Goal: Check status: Check status

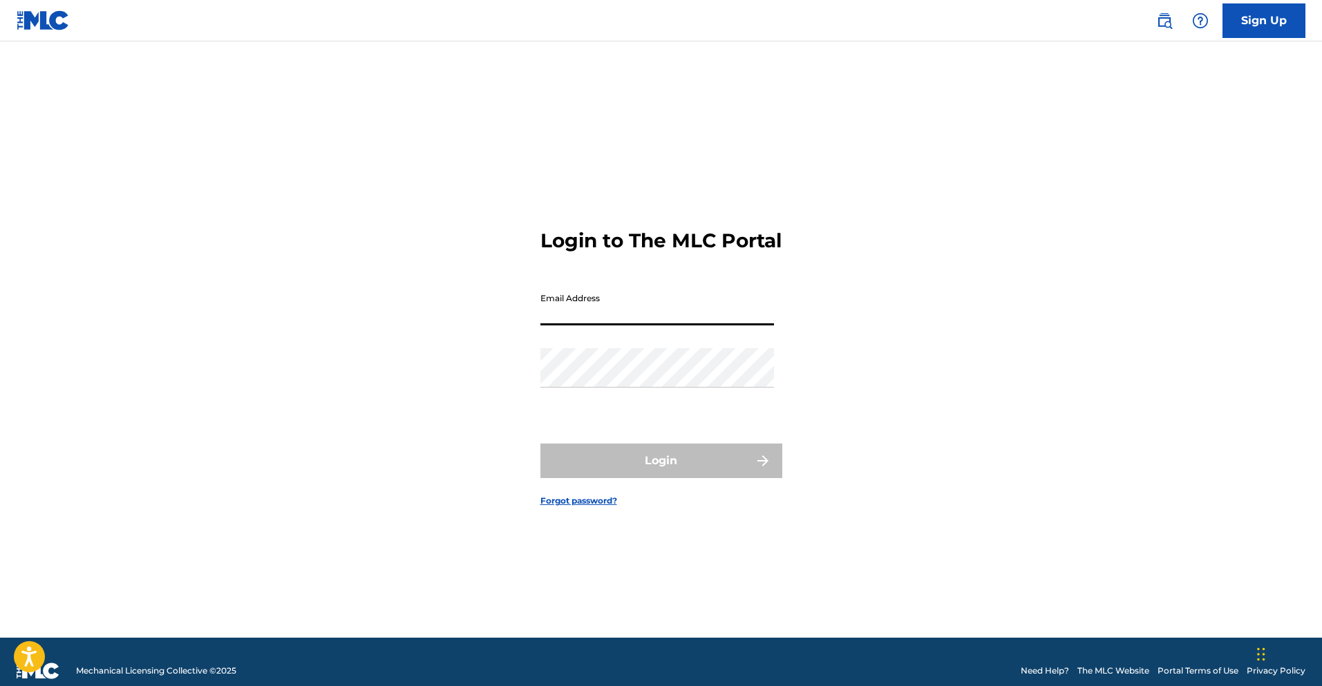
click at [608, 326] on input "Email Address" at bounding box center [658, 305] width 234 height 39
type input "[EMAIL_ADDRESS][DOMAIN_NAME]"
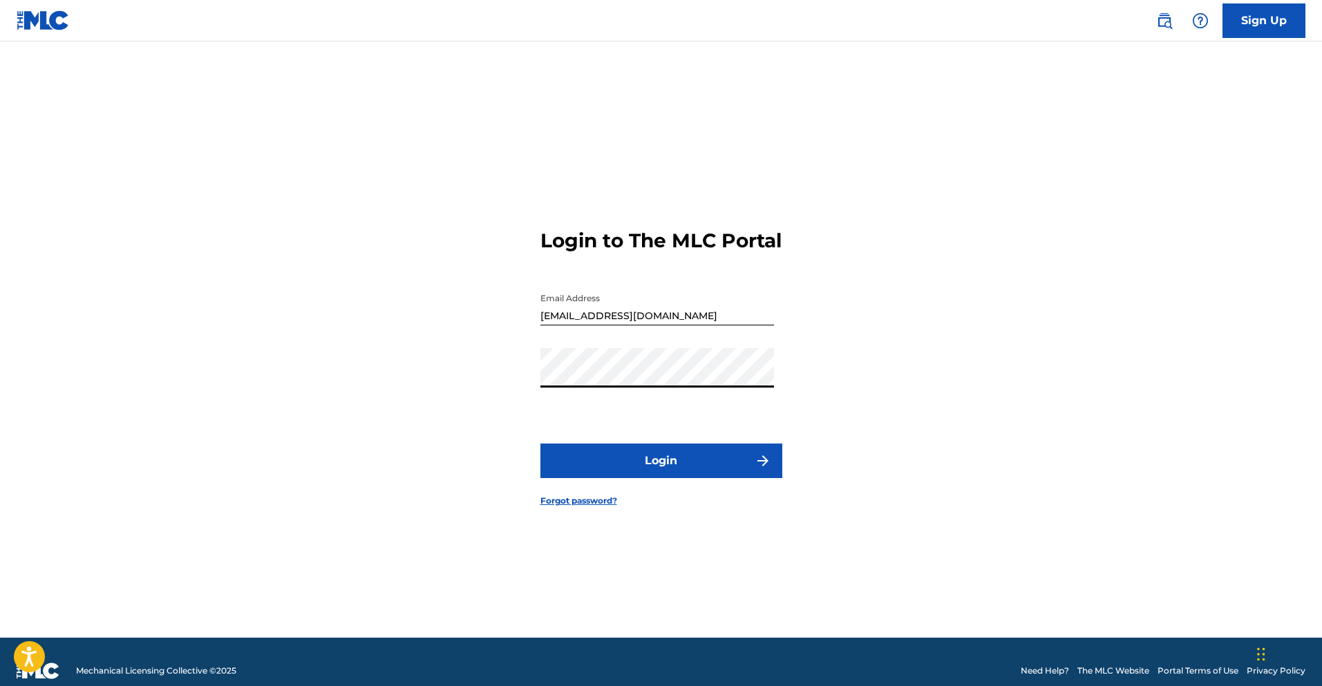
click at [666, 469] on button "Login" at bounding box center [662, 461] width 242 height 35
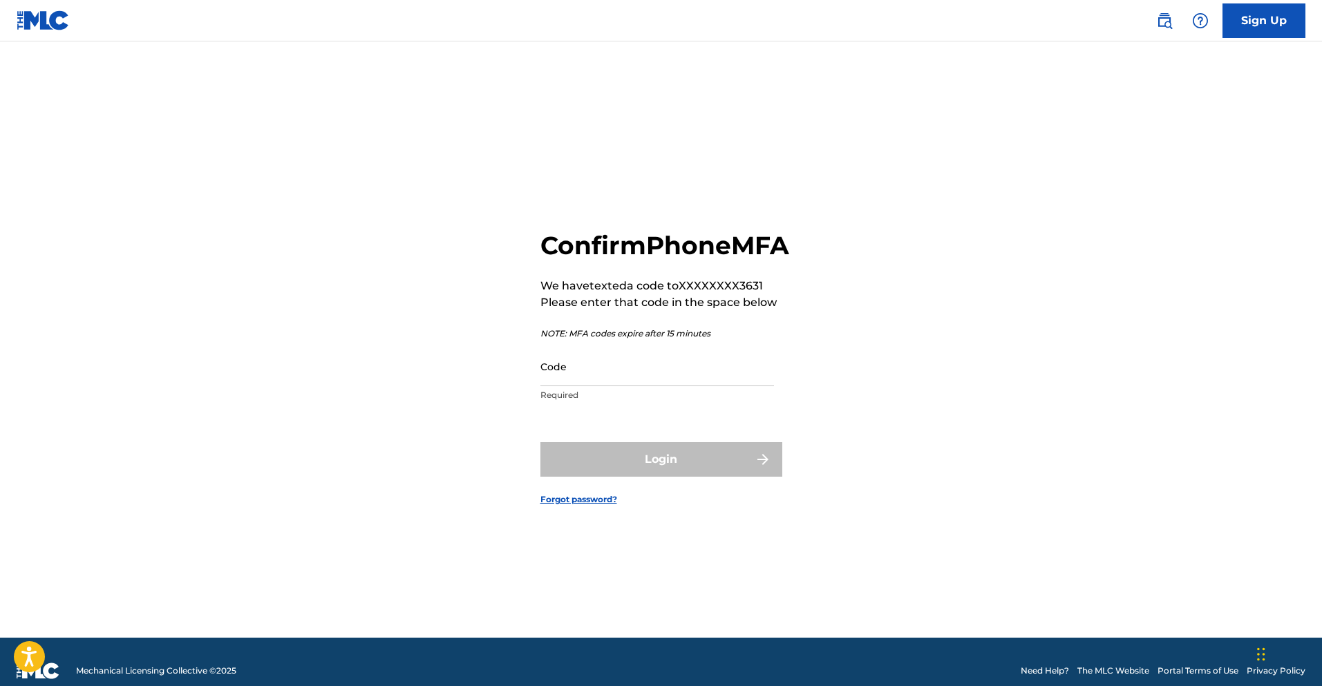
click at [602, 386] on input "Code" at bounding box center [658, 366] width 234 height 39
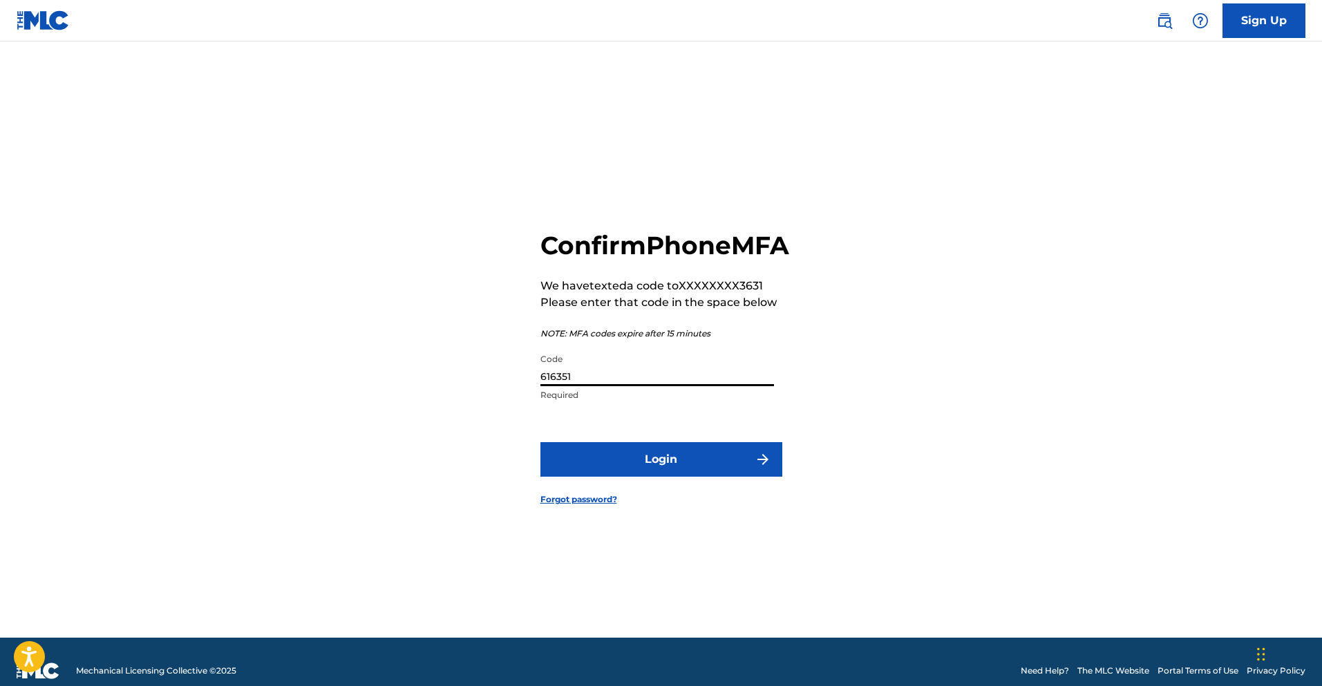
type input "616351"
click at [541, 442] on button "Login" at bounding box center [662, 459] width 242 height 35
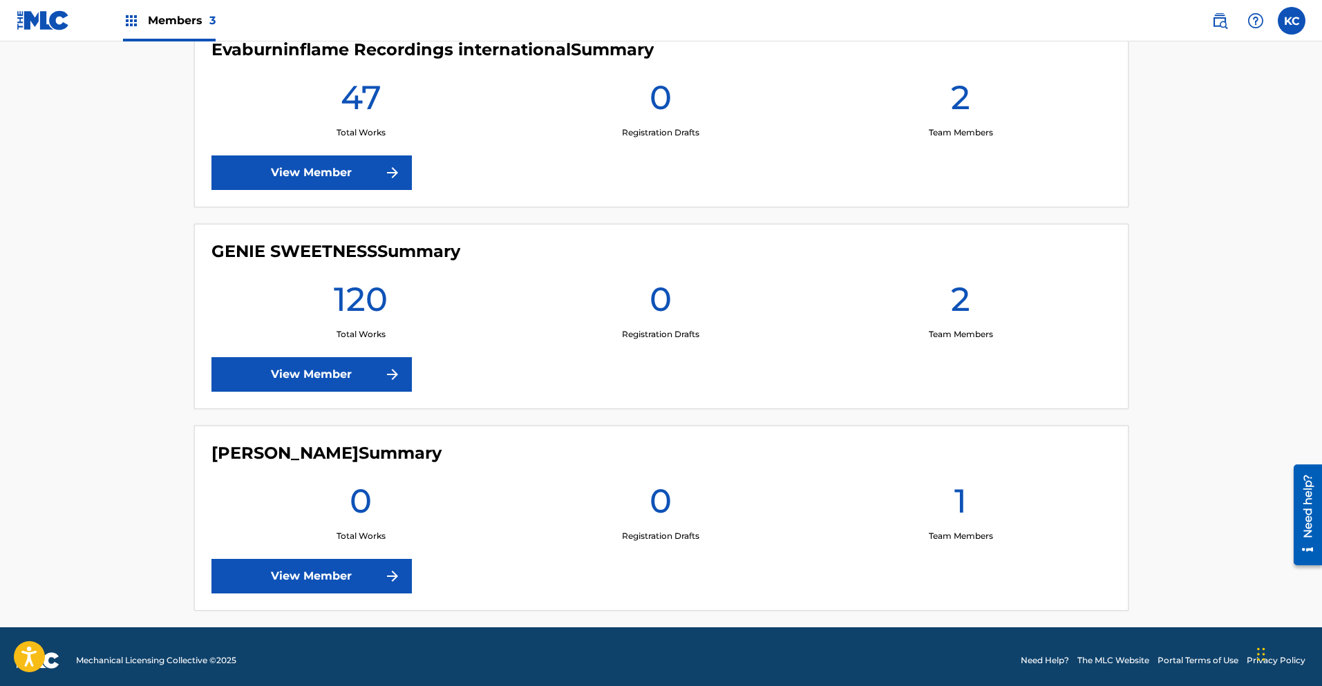
scroll to position [425, 0]
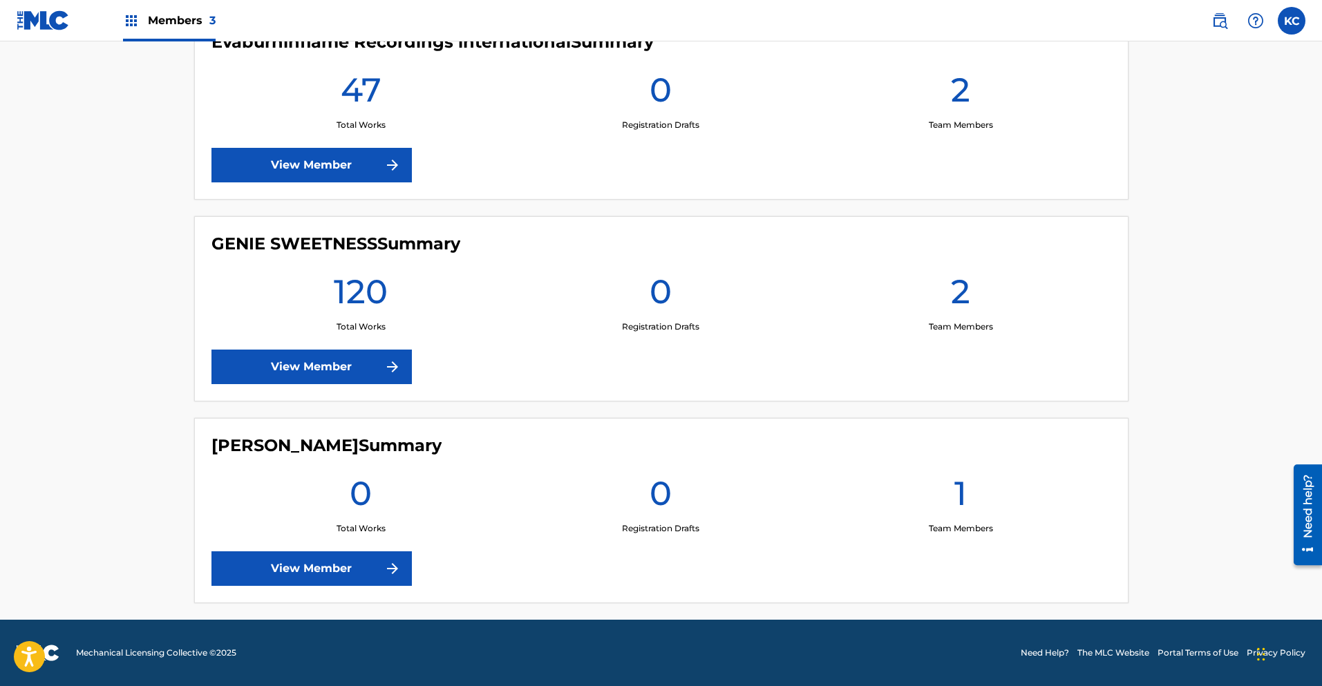
click at [376, 367] on link "View Member" at bounding box center [312, 367] width 200 height 35
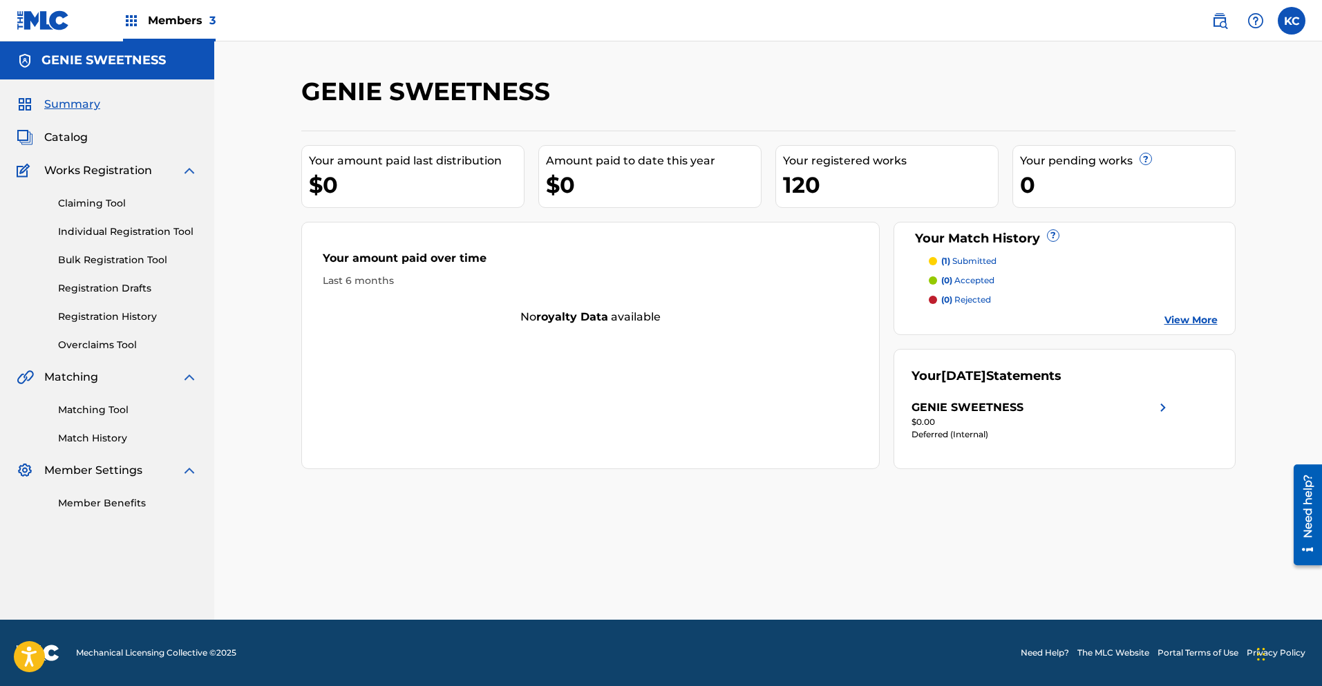
click at [137, 22] on img at bounding box center [131, 20] width 17 height 17
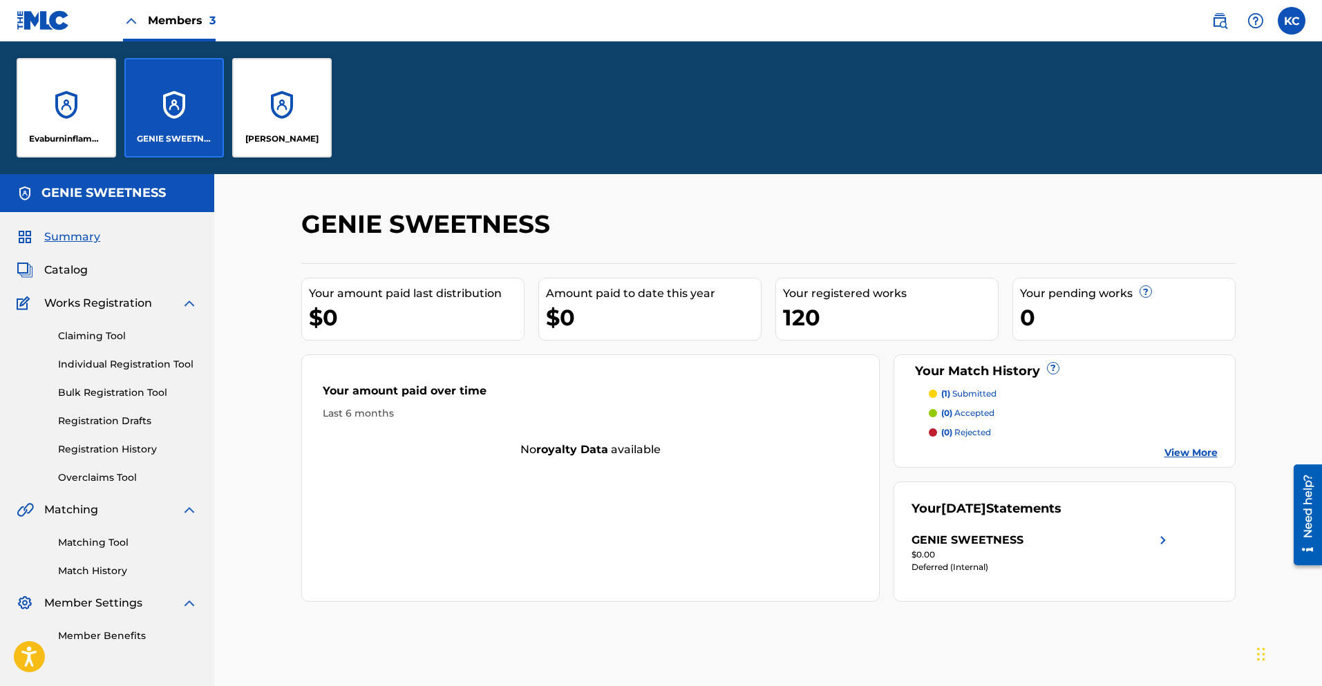
click at [99, 97] on div "Evaburninflame Recordings international" at bounding box center [67, 108] width 100 height 100
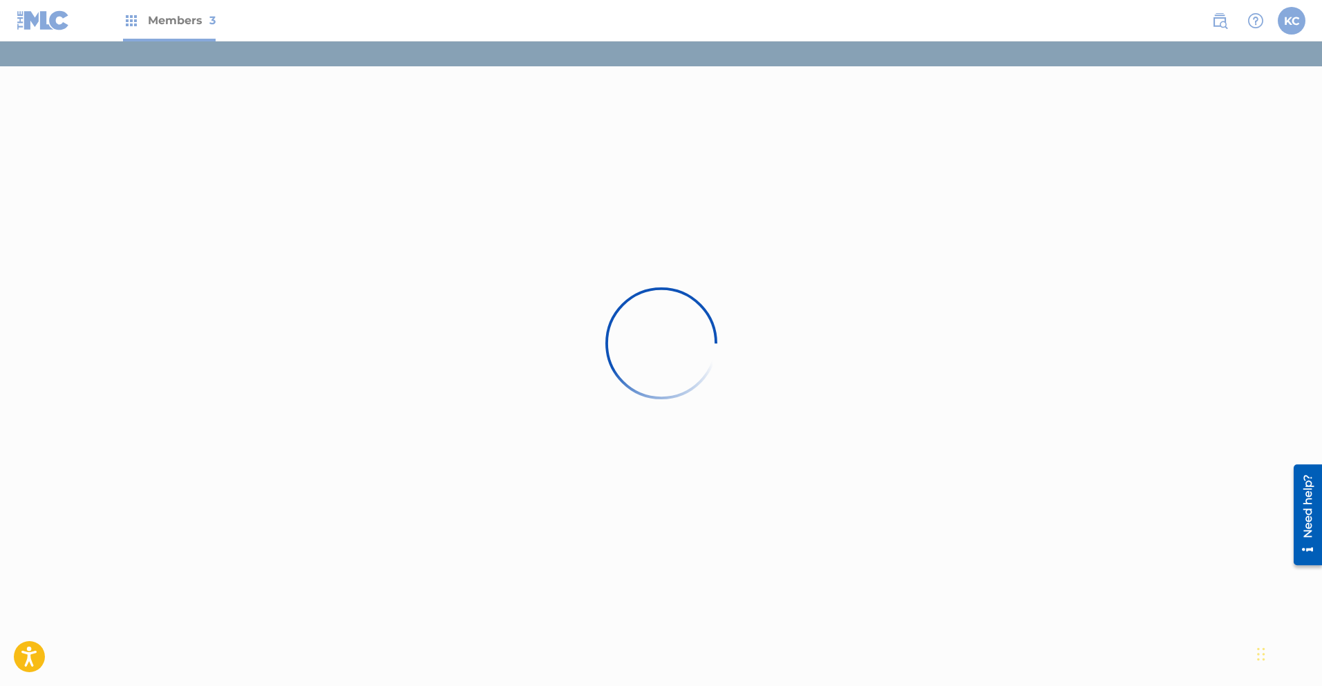
click at [173, 102] on div at bounding box center [661, 343] width 1322 height 686
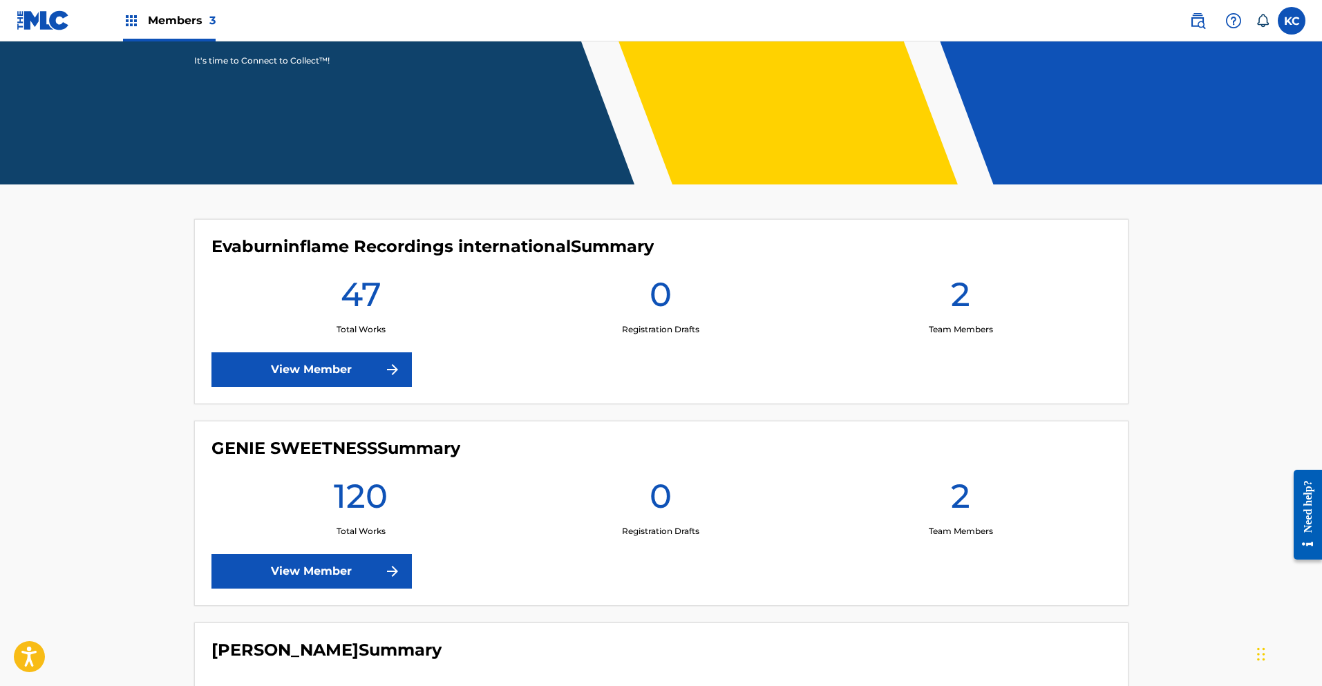
scroll to position [222, 0]
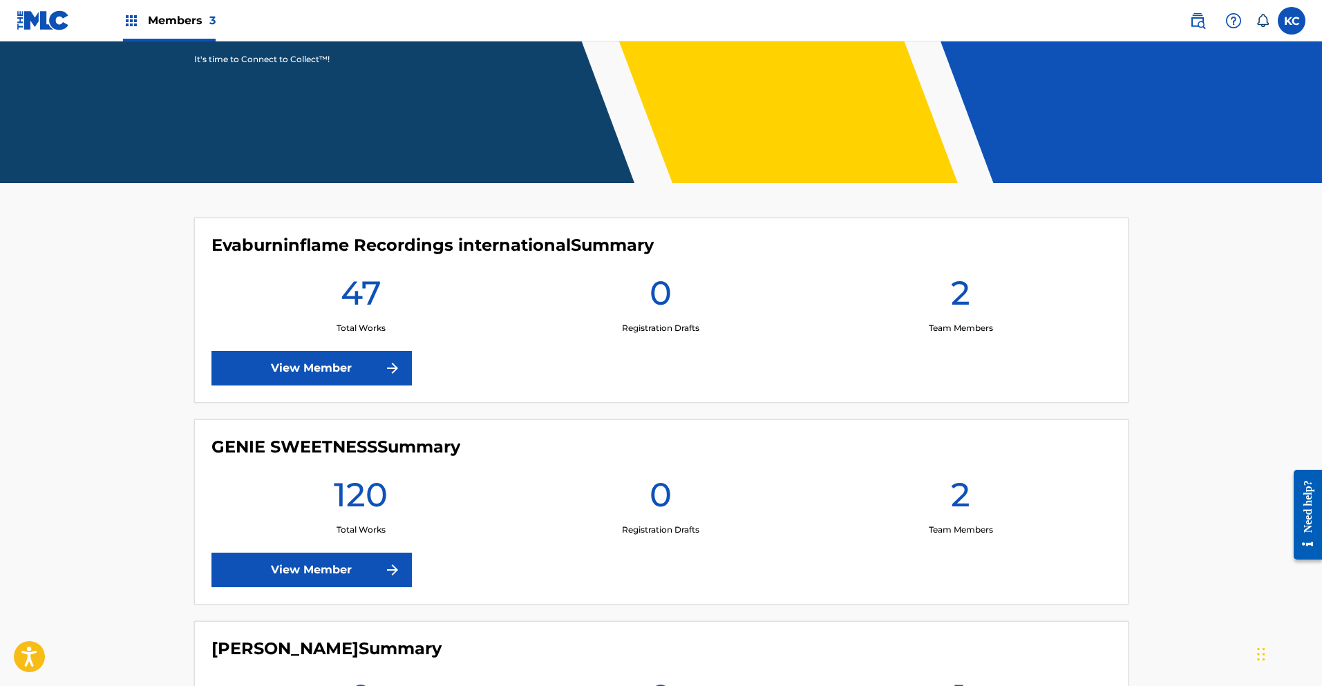
click at [312, 376] on link "View Member" at bounding box center [312, 368] width 200 height 35
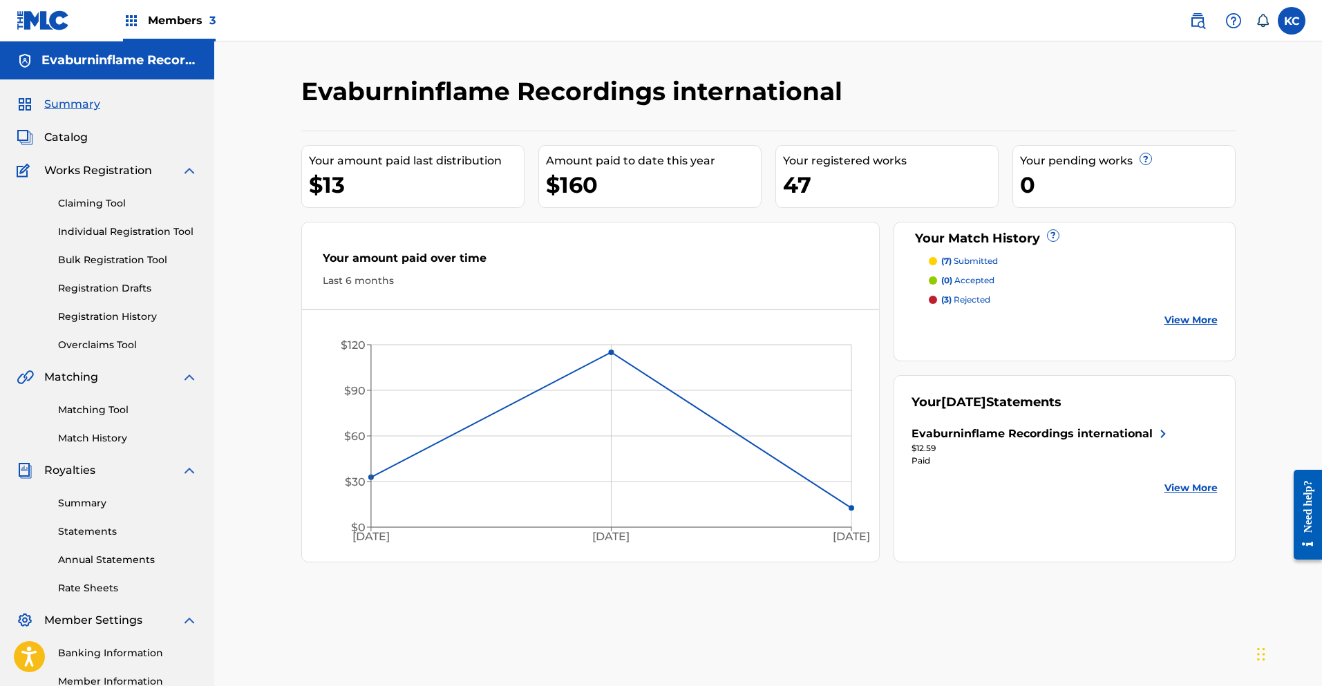
click at [1158, 435] on img at bounding box center [1163, 434] width 17 height 17
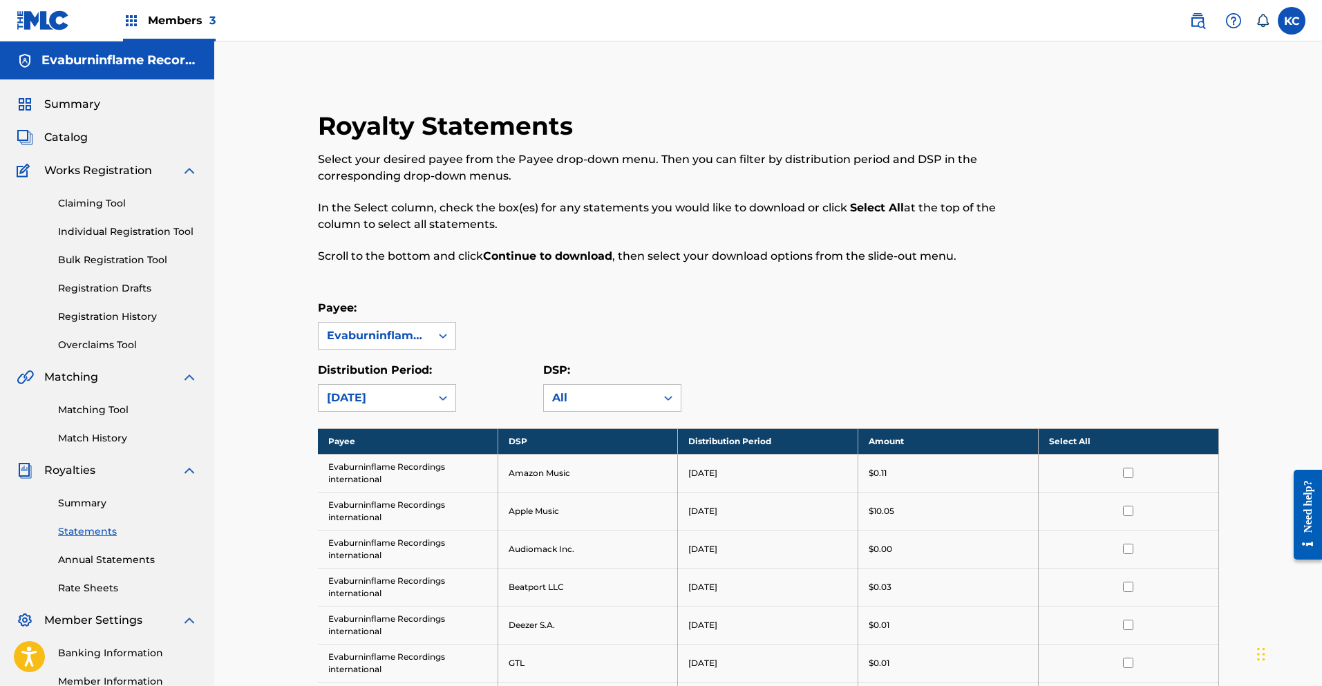
click at [94, 67] on h5 "Evaburninflame Recordings international" at bounding box center [119, 61] width 156 height 16
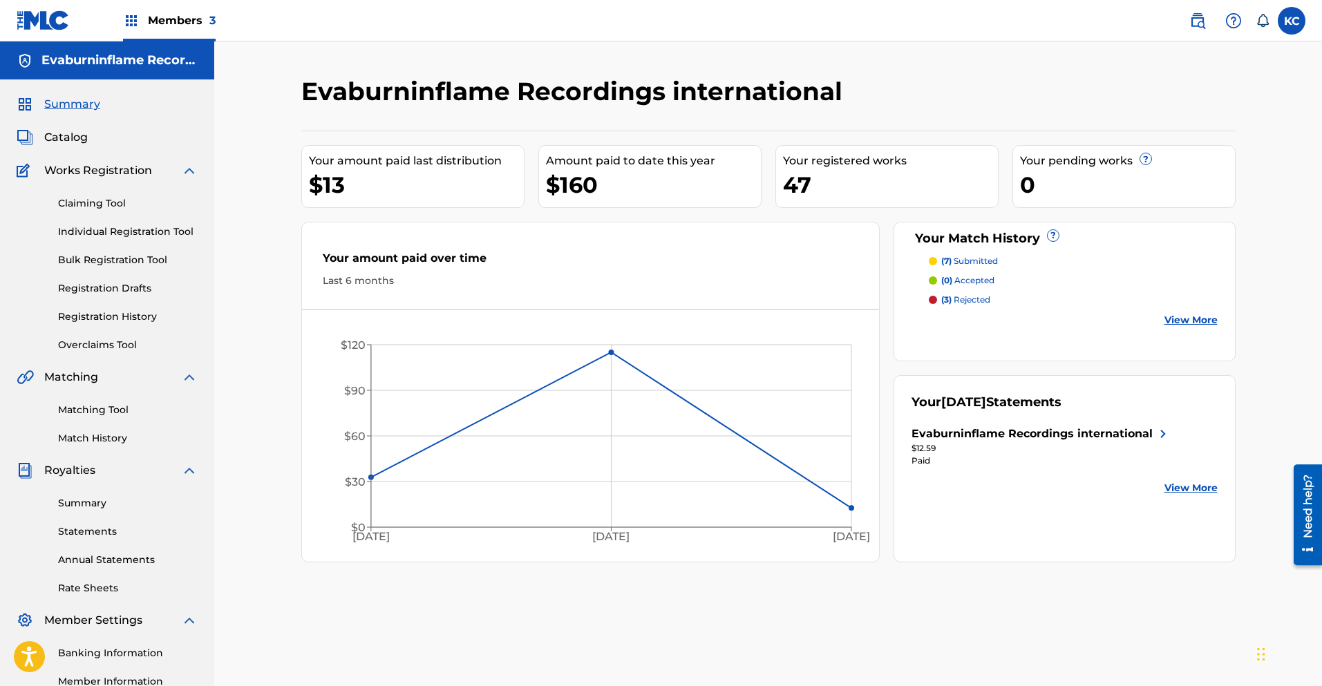
click at [1284, 23] on label at bounding box center [1292, 21] width 28 height 28
click at [1292, 21] on input "[PERSON_NAME] [PERSON_NAME] [EMAIL_ADDRESS][DOMAIN_NAME] Notification Preferenc…" at bounding box center [1292, 21] width 0 height 0
click at [1156, 198] on p "Log out" at bounding box center [1158, 195] width 32 height 12
click at [1292, 21] on input "[PERSON_NAME] [PERSON_NAME] [EMAIL_ADDRESS][DOMAIN_NAME] Notification Preferenc…" at bounding box center [1292, 21] width 0 height 0
